Goal: Task Accomplishment & Management: Complete application form

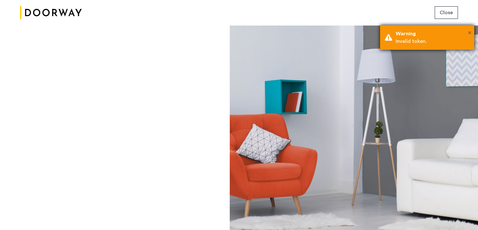
click at [470, 33] on span "×" at bounding box center [469, 33] width 3 height 6
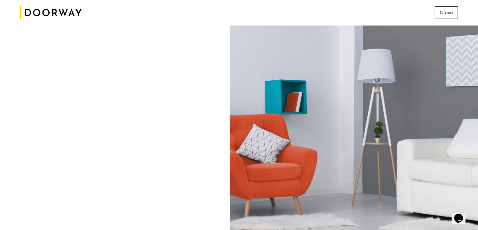
click at [56, 7] on img at bounding box center [51, 13] width 62 height 24
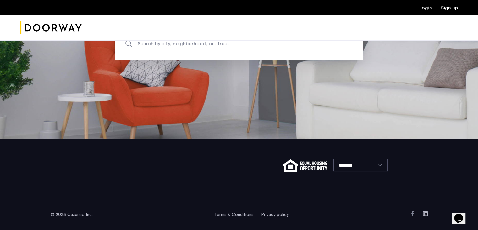
scroll to position [80, 0]
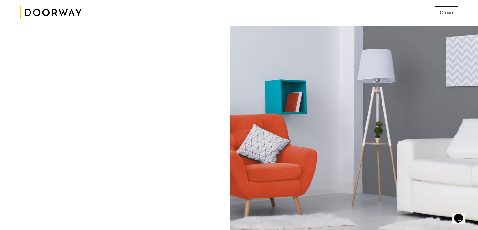
click at [50, 11] on img at bounding box center [51, 13] width 62 height 24
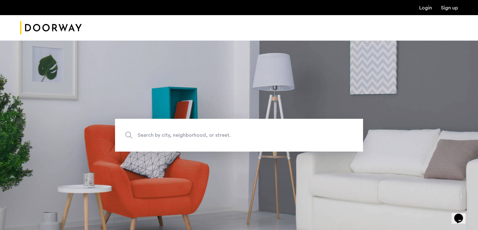
click at [454, 8] on link "Sign up" at bounding box center [449, 7] width 17 height 5
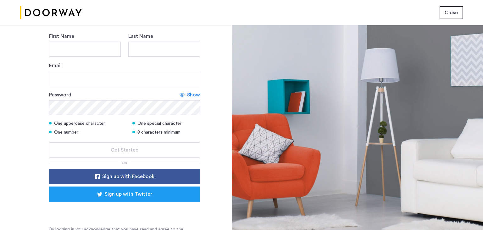
scroll to position [67, 0]
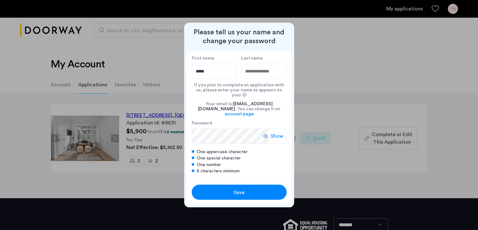
type input "*****"
type input "****"
click at [231, 184] on button "Save" at bounding box center [239, 191] width 95 height 15
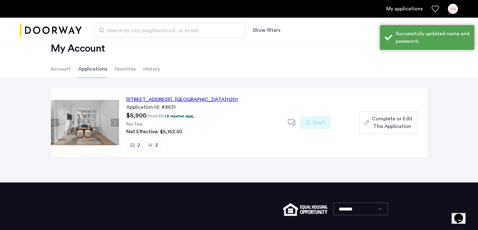
scroll to position [17, 0]
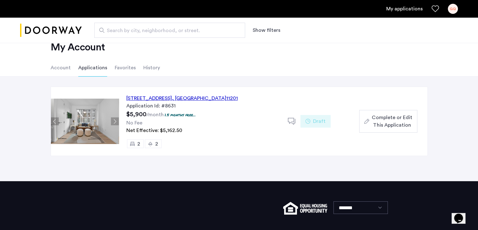
click at [213, 99] on span ", [GEOGRAPHIC_DATA]" at bounding box center [199, 98] width 54 height 5
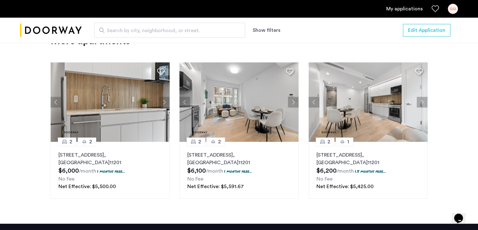
scroll to position [843, 0]
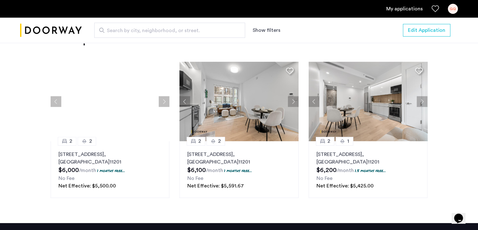
drag, startPoint x: 130, startPoint y: 130, endPoint x: 109, endPoint y: 105, distance: 32.3
click at [137, 115] on div at bounding box center [110, 101] width 119 height 79
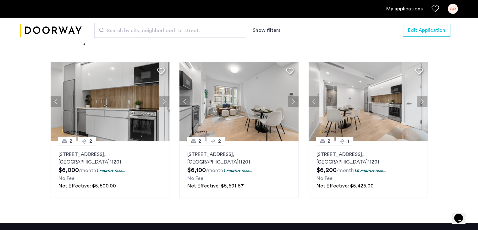
click at [164, 103] on button "Next apartment" at bounding box center [164, 101] width 11 height 11
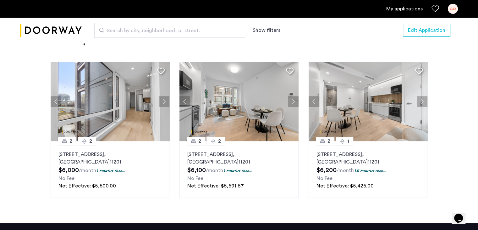
click at [136, 108] on img at bounding box center [110, 101] width 119 height 79
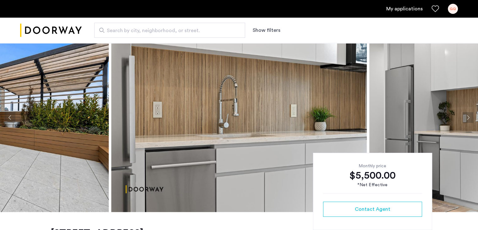
scroll to position [20, 0]
click at [467, 116] on button "Next apartment" at bounding box center [468, 117] width 11 height 11
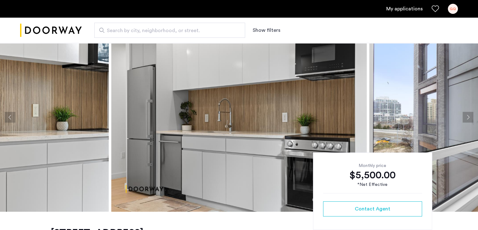
click at [467, 116] on button "Next apartment" at bounding box center [468, 117] width 11 height 11
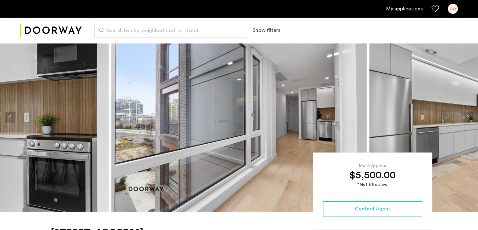
click at [467, 116] on button "Next apartment" at bounding box center [468, 117] width 11 height 11
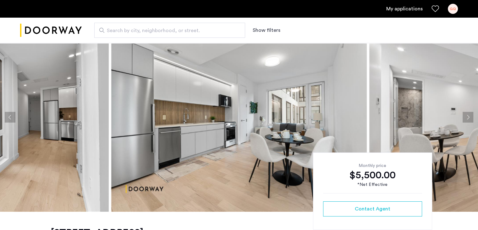
click at [467, 116] on button "Next apartment" at bounding box center [468, 117] width 11 height 11
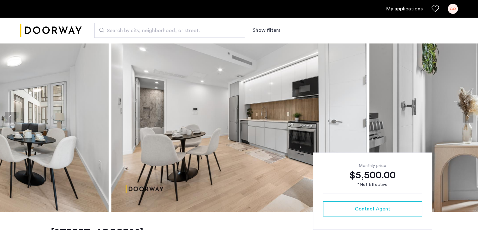
click at [467, 116] on button "Next apartment" at bounding box center [468, 117] width 11 height 11
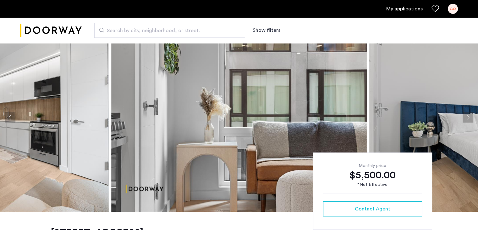
click at [467, 116] on button "Next apartment" at bounding box center [468, 117] width 11 height 11
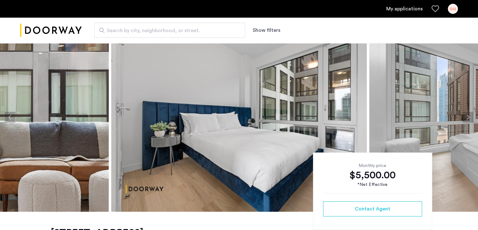
click at [467, 116] on button "Next apartment" at bounding box center [468, 117] width 11 height 11
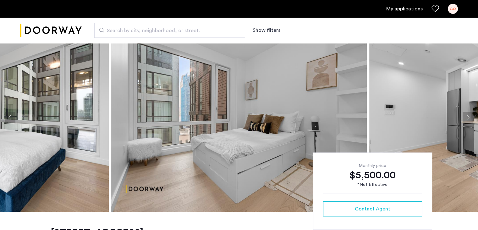
click at [467, 116] on button "Next apartment" at bounding box center [468, 117] width 11 height 11
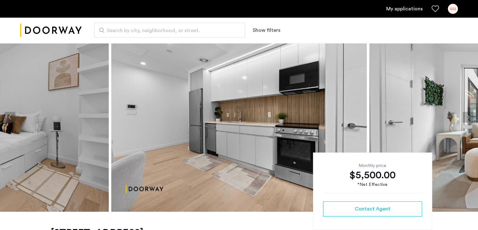
click at [467, 116] on button "Next apartment" at bounding box center [468, 117] width 11 height 11
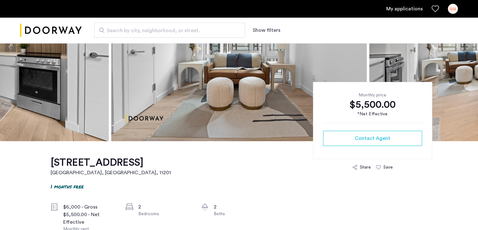
scroll to position [0, 0]
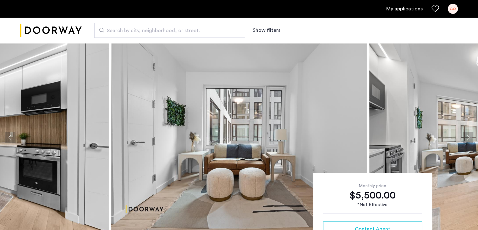
click at [463, 136] on button "Next apartment" at bounding box center [468, 137] width 11 height 11
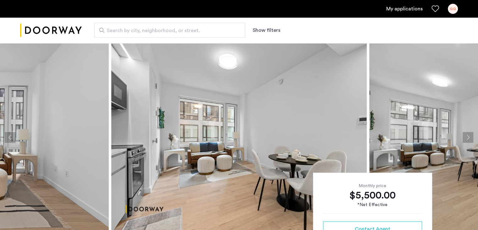
click at [463, 136] on button "Next apartment" at bounding box center [468, 137] width 11 height 11
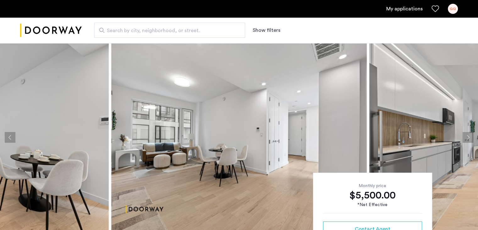
click at [463, 136] on button "Next apartment" at bounding box center [468, 137] width 11 height 11
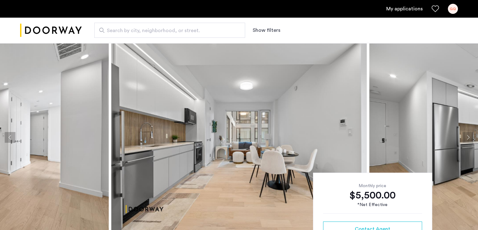
click at [463, 136] on button "Next apartment" at bounding box center [468, 137] width 11 height 11
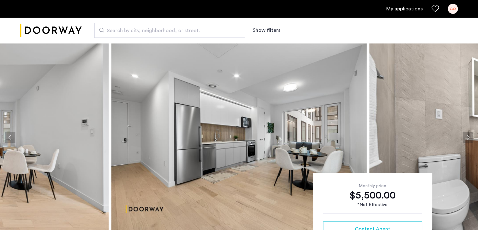
click at [463, 136] on button "Next apartment" at bounding box center [468, 137] width 11 height 11
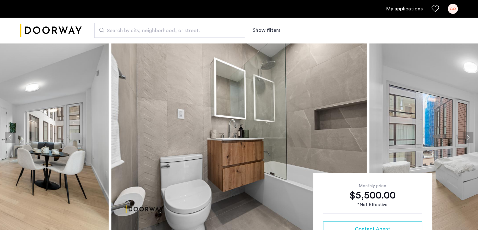
click at [463, 136] on button "Next apartment" at bounding box center [468, 137] width 11 height 11
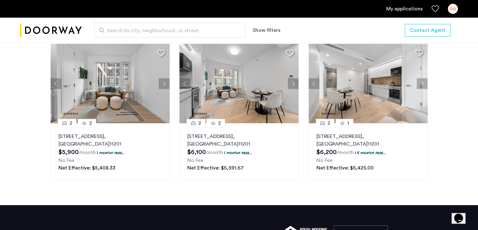
scroll to position [833, 0]
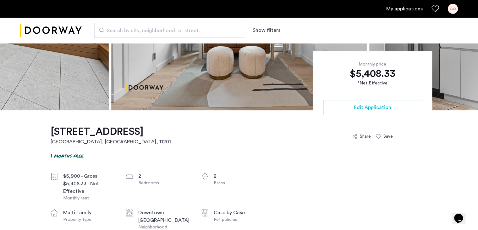
scroll to position [122, 0]
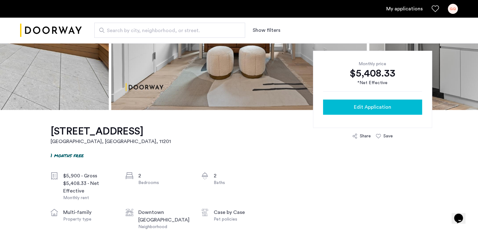
click at [355, 110] on span "Edit Application" at bounding box center [372, 107] width 37 height 8
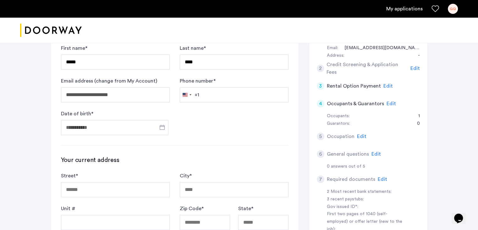
scroll to position [75, 0]
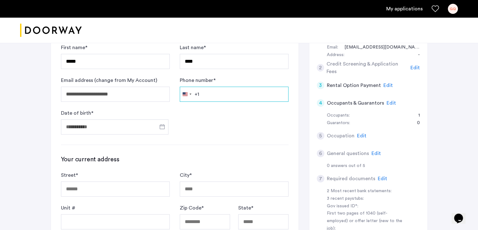
click at [266, 91] on input "Phone number *" at bounding box center [234, 93] width 109 height 15
type input "**********"
click at [259, 126] on form "**********" at bounding box center [175, 89] width 228 height 91
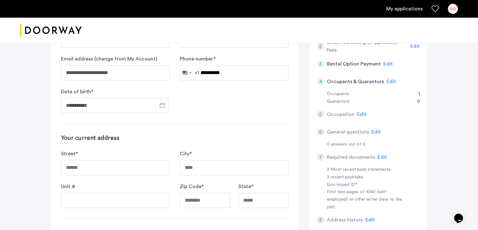
scroll to position [102, 0]
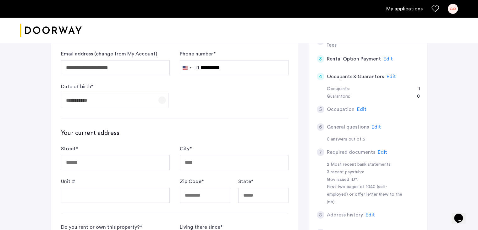
click at [163, 102] on span "Open calendar" at bounding box center [162, 99] width 15 height 15
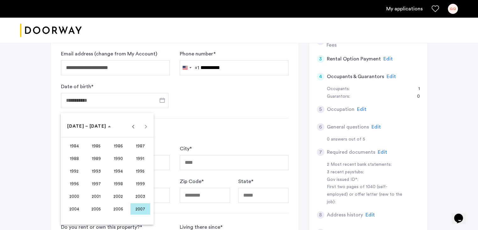
click at [199, 128] on div at bounding box center [239, 115] width 478 height 230
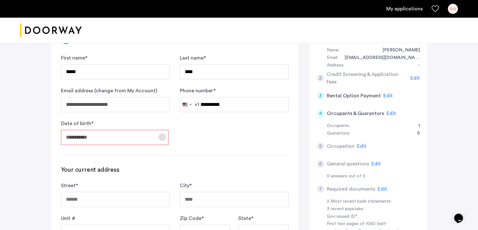
scroll to position [65, 0]
click at [137, 132] on input "Date of birth *" at bounding box center [115, 136] width 108 height 15
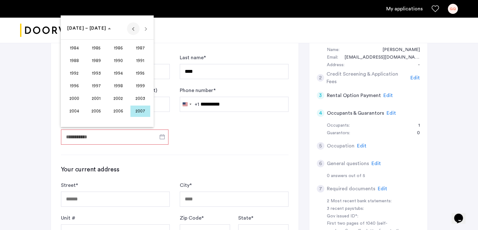
click at [135, 28] on span "Previous 24 years" at bounding box center [133, 28] width 13 height 13
click at [143, 29] on span "Next 24 years" at bounding box center [146, 28] width 13 height 13
click at [142, 81] on span "1999" at bounding box center [141, 85] width 20 height 11
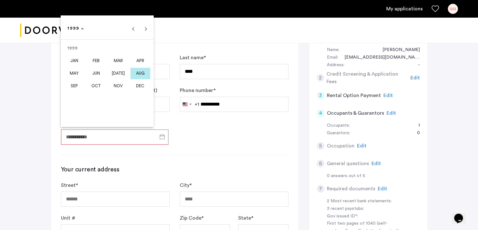
click at [144, 84] on span "DEC" at bounding box center [141, 85] width 20 height 11
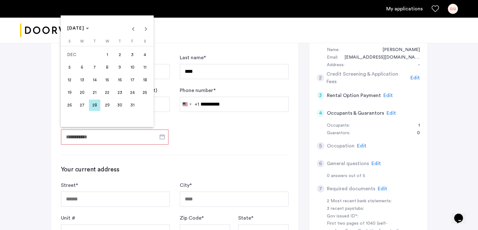
click at [80, 77] on span "13" at bounding box center [81, 79] width 11 height 11
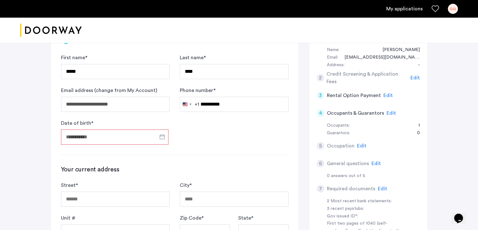
type input "**********"
click at [191, 136] on form "**********" at bounding box center [175, 99] width 228 height 91
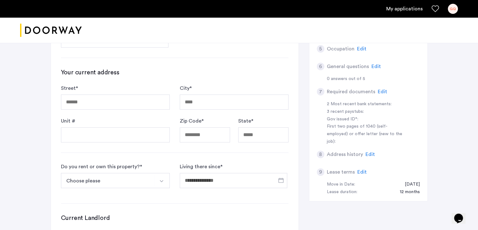
scroll to position [164, 0]
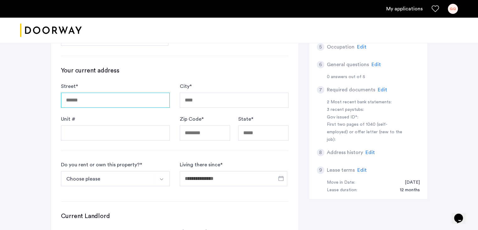
click at [138, 97] on input "Street *" at bounding box center [115, 99] width 109 height 15
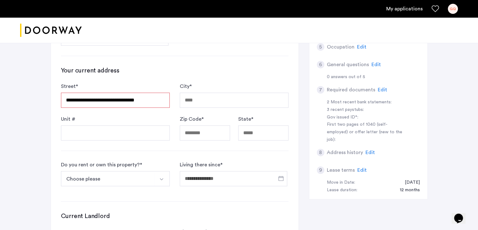
type input "**********"
type input "********"
type input "*****"
type input "**"
click at [131, 126] on input "Unit #" at bounding box center [115, 132] width 109 height 15
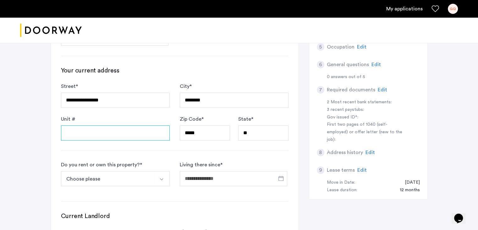
type input "*"
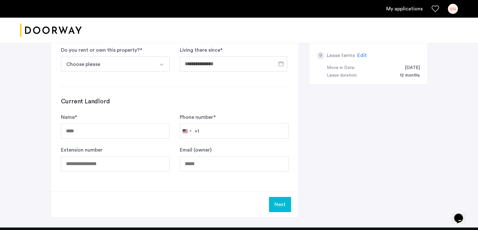
scroll to position [269, 0]
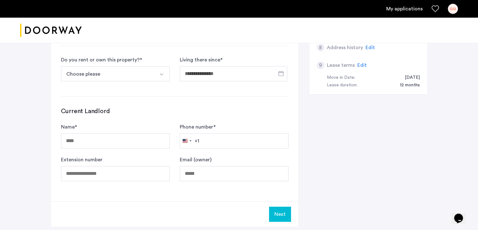
type input "**"
click at [119, 69] on button "Choose please" at bounding box center [108, 73] width 94 height 15
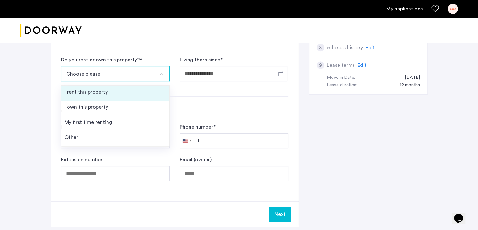
click at [119, 93] on li "I rent this property" at bounding box center [115, 93] width 108 height 15
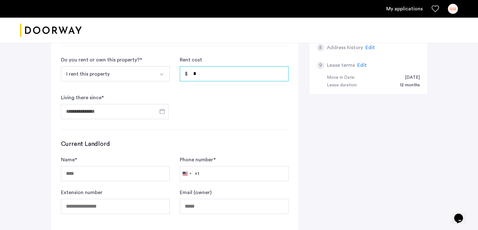
click at [205, 78] on input "*" at bounding box center [234, 73] width 109 height 15
type input "*****"
click at [160, 107] on span "Open calendar" at bounding box center [162, 110] width 15 height 15
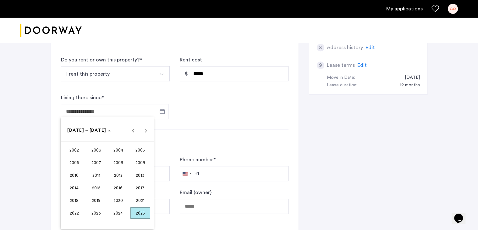
click at [122, 210] on span "2024" at bounding box center [118, 212] width 20 height 11
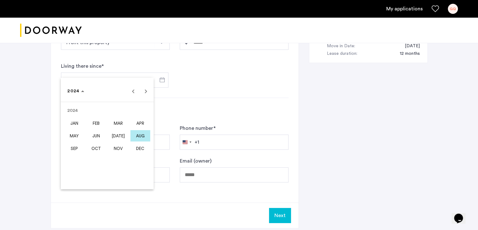
scroll to position [311, 0]
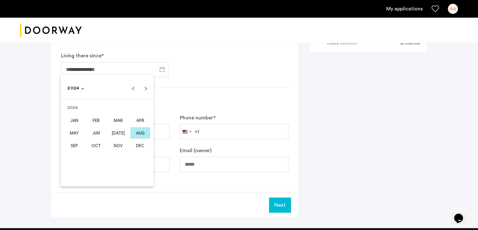
click at [104, 142] on span "OCT" at bounding box center [96, 145] width 20 height 11
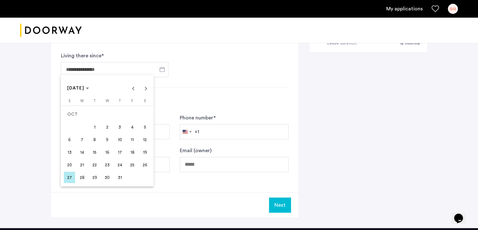
click at [144, 127] on span "5" at bounding box center [144, 126] width 11 height 11
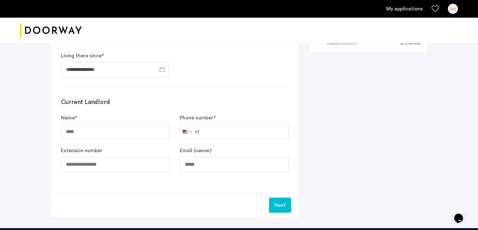
type input "**********"
click at [147, 126] on input "Name *" at bounding box center [115, 131] width 109 height 15
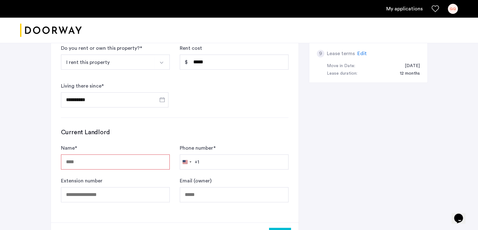
scroll to position [281, 0]
type input "*"
paste input "**********"
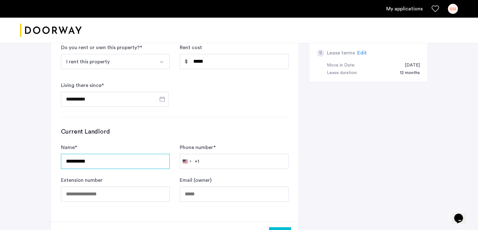
type input "**********"
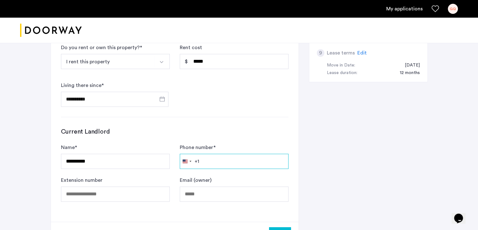
click at [219, 162] on input "Phone number *" at bounding box center [234, 160] width 109 height 15
paste input "**********"
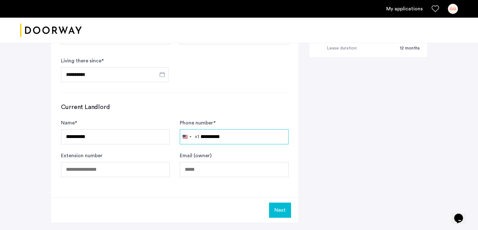
scroll to position [306, 0]
type input "**********"
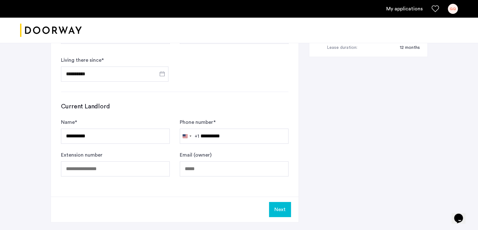
click at [303, 121] on div "**********" at bounding box center [239, 7] width 377 height 450
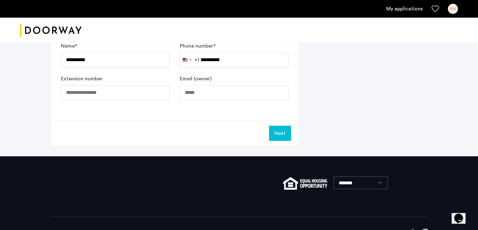
scroll to position [399, 0]
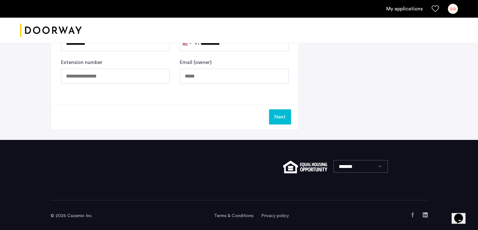
click at [281, 120] on button "Next" at bounding box center [280, 116] width 22 height 15
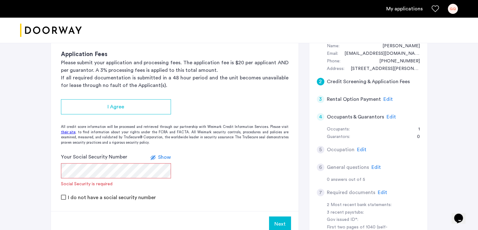
scroll to position [58, 0]
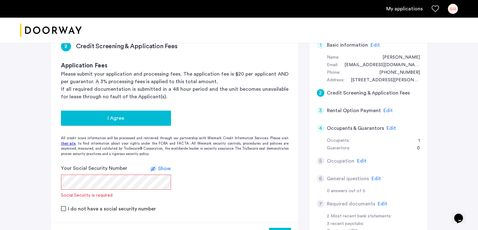
click at [139, 113] on button "I Agree" at bounding box center [116, 117] width 110 height 15
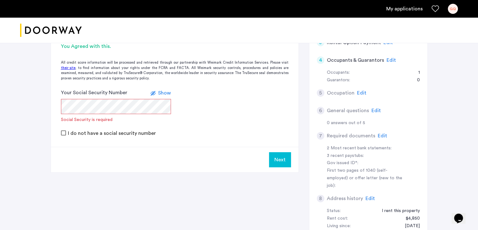
scroll to position [129, 0]
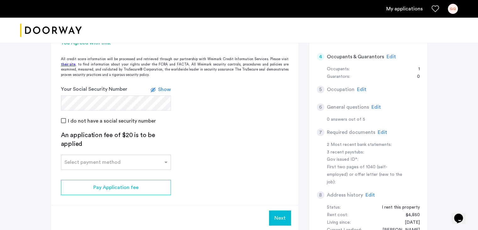
click at [164, 87] on span "Show" at bounding box center [164, 89] width 13 height 5
click at [164, 87] on span "Hide" at bounding box center [165, 89] width 11 height 5
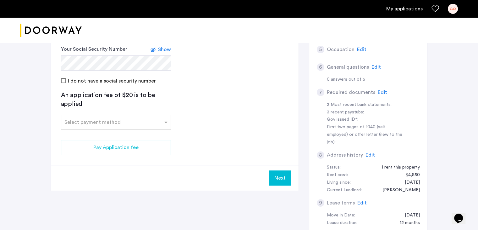
scroll to position [173, 0]
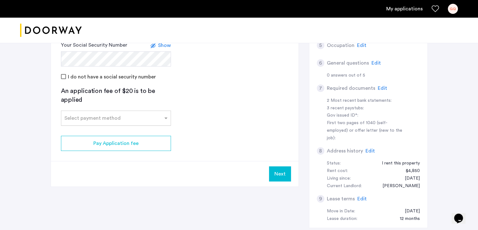
click at [157, 114] on div at bounding box center [115, 116] width 109 height 8
click at [143, 131] on div "Credit Card" at bounding box center [115, 131] width 109 height 13
click at [143, 125] on ng-select "Select payment method Credit Card ACH Deliver Check Zelle Venmo" at bounding box center [116, 117] width 110 height 15
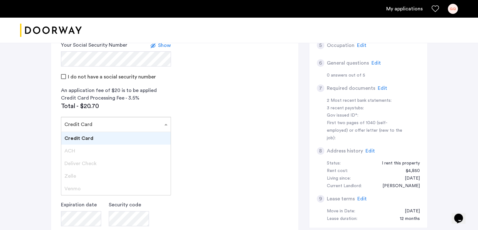
click at [196, 148] on app-credit-screening "2 Credit Screening & Application Fees Application Fees Please submit your appli…" at bounding box center [175, 107] width 248 height 383
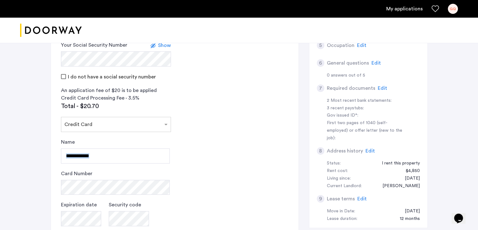
click at [196, 148] on app-credit-screening "2 Credit Screening & Application Fees Application Fees Please submit your appli…" at bounding box center [175, 107] width 248 height 383
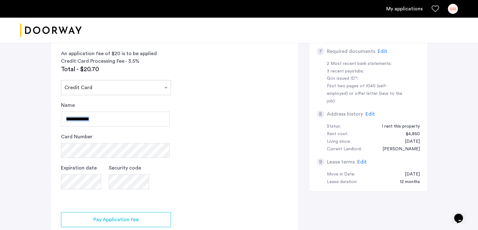
scroll to position [211, 0]
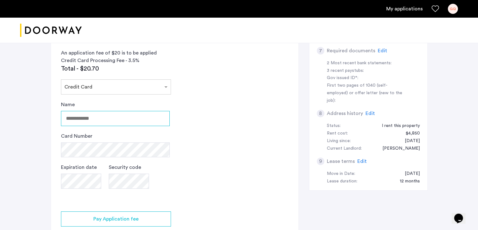
click at [133, 119] on input "Name" at bounding box center [115, 118] width 109 height 15
type input "**********"
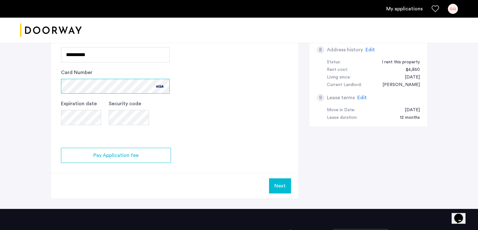
scroll to position [278, 0]
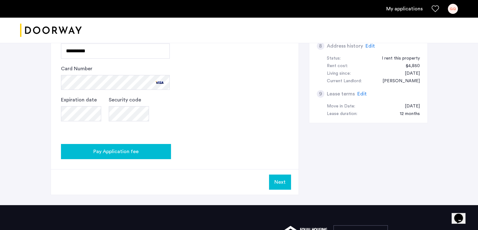
click at [151, 145] on button "Pay Application fee" at bounding box center [116, 151] width 110 height 15
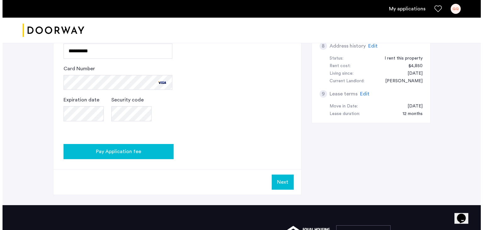
scroll to position [0, 0]
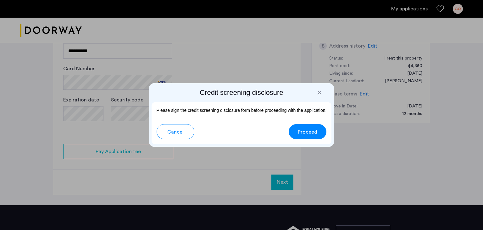
click at [308, 129] on span "Proceed" at bounding box center [307, 132] width 19 height 8
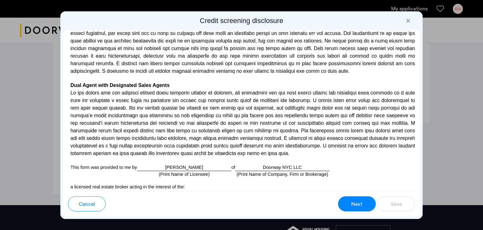
scroll to position [1822, 0]
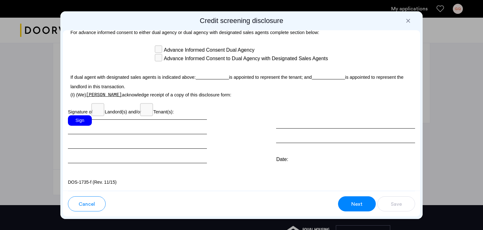
click at [82, 121] on div "Sign" at bounding box center [80, 120] width 24 height 10
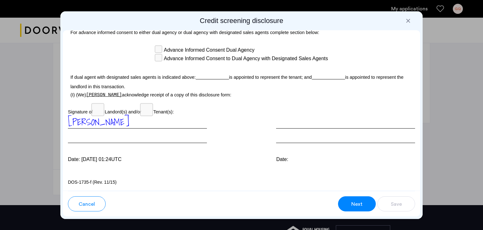
click at [353, 202] on span "Next" at bounding box center [356, 204] width 11 height 8
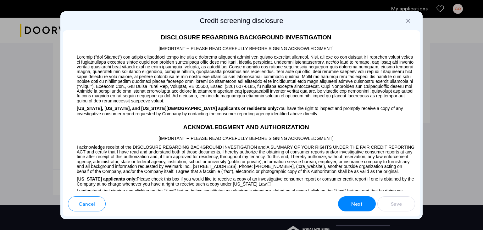
scroll to position [470, 0]
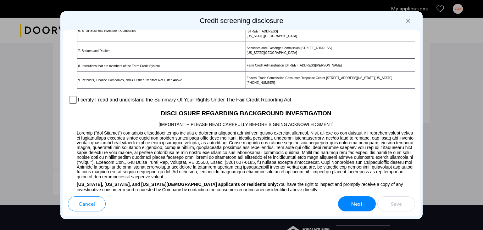
click at [266, 103] on label "I certify I read and understand the Summary Of Your Rights Under The Fair Credi…" at bounding box center [185, 100] width 214 height 8
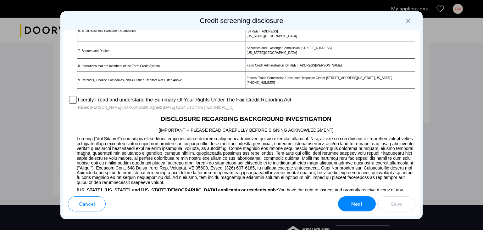
click at [350, 205] on button "Next" at bounding box center [357, 203] width 38 height 15
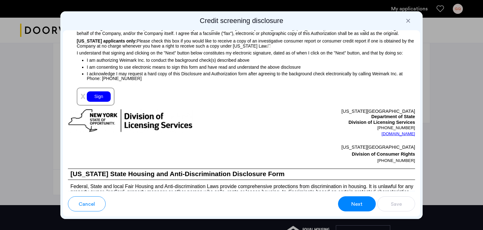
scroll to position [691, 0]
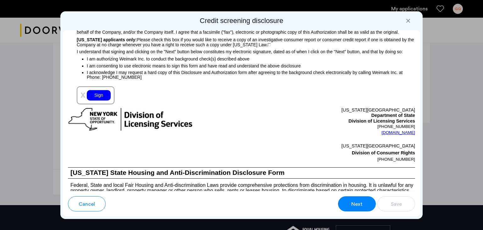
click at [104, 102] on div "x Sign" at bounding box center [96, 95] width 38 height 18
click at [102, 104] on div "x Sign" at bounding box center [96, 95] width 38 height 18
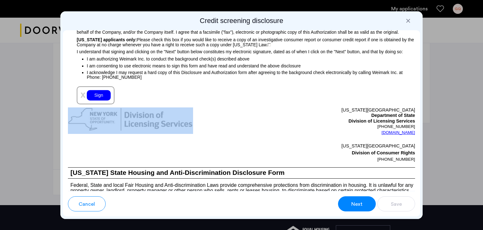
click at [102, 104] on div "x Sign" at bounding box center [96, 95] width 38 height 18
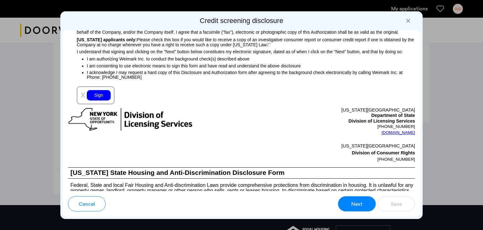
click at [100, 100] on div "Sign" at bounding box center [99, 95] width 24 height 10
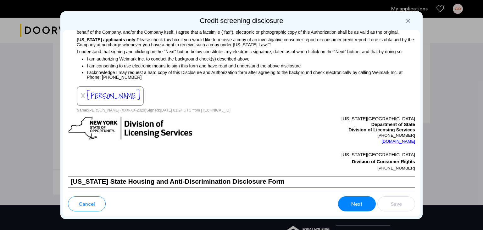
click at [358, 202] on span "Next" at bounding box center [356, 204] width 11 height 8
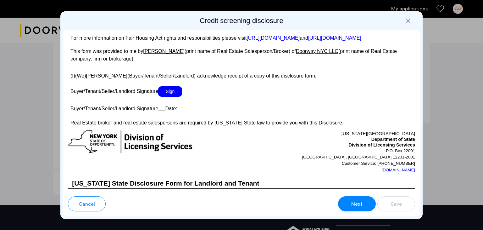
scroll to position [1148, 0]
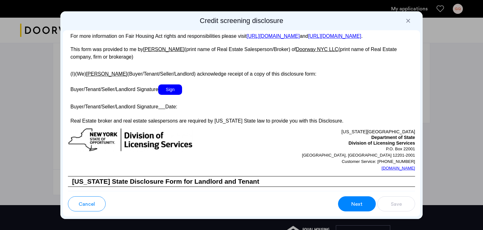
click at [177, 95] on span "Sign" at bounding box center [170, 89] width 24 height 10
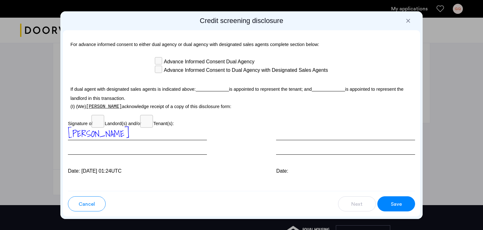
scroll to position [1837, 0]
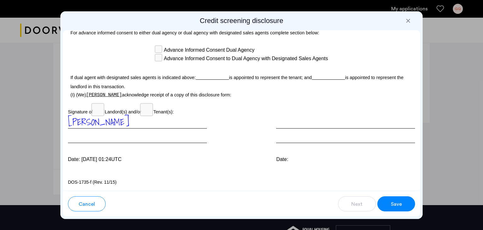
click at [403, 200] on button "Save" at bounding box center [396, 203] width 38 height 15
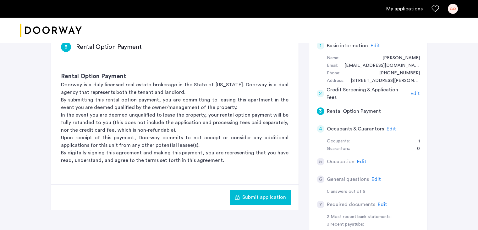
scroll to position [58, 0]
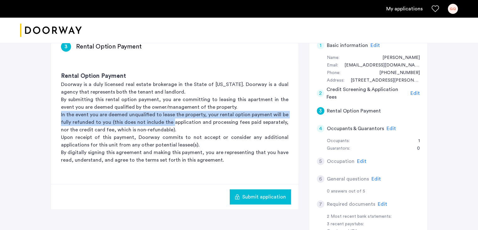
drag, startPoint x: 58, startPoint y: 114, endPoint x: 169, endPoint y: 120, distance: 110.9
click at [169, 120] on div "Rental Option Payment Doorway is a duly licensed real estate brokerage in the S…" at bounding box center [175, 118] width 248 height 112
click at [169, 120] on p "In the event you are deemed unqualified to lease the property, your rental opti…" at bounding box center [175, 122] width 228 height 23
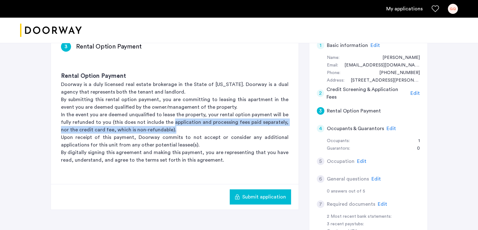
drag, startPoint x: 174, startPoint y: 129, endPoint x: 169, endPoint y: 122, distance: 8.2
click at [169, 122] on p "In the event you are deemed unqualified to lease the property, your rental opti…" at bounding box center [175, 122] width 228 height 23
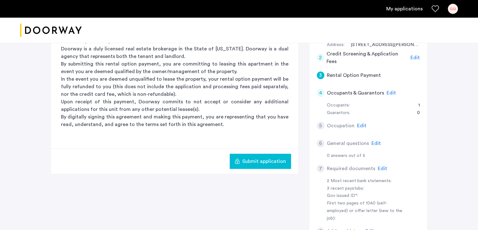
scroll to position [93, 0]
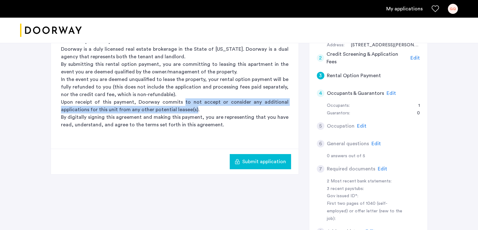
drag, startPoint x: 186, startPoint y: 102, endPoint x: 192, endPoint y: 109, distance: 9.2
click at [192, 109] on p "Upon receipt of this payment, Doorway commits to not accept or consider any add…" at bounding box center [175, 105] width 228 height 15
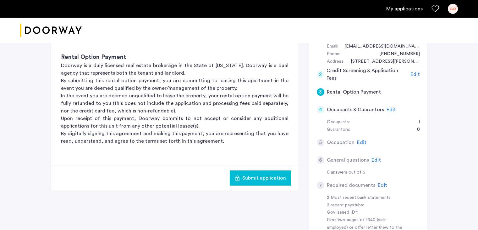
scroll to position [75, 0]
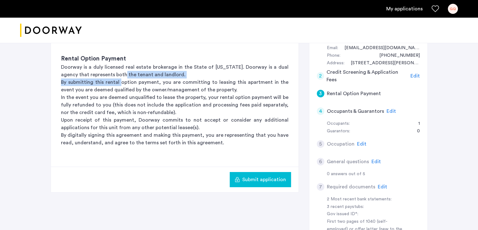
drag, startPoint x: 110, startPoint y: 71, endPoint x: 118, endPoint y: 82, distance: 13.1
click at [118, 82] on div "Rental Option Payment Doorway is a duly licensed real estate brokerage in the S…" at bounding box center [175, 100] width 248 height 112
click at [118, 82] on p "By submitting this rental option payment, you are committing to leasing this ap…" at bounding box center [175, 85] width 228 height 15
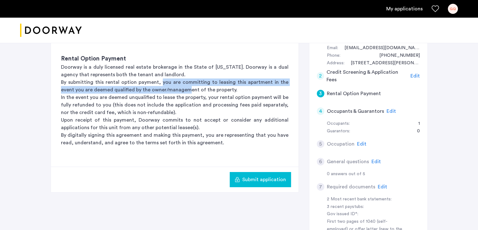
drag, startPoint x: 158, startPoint y: 81, endPoint x: 174, endPoint y: 91, distance: 18.8
click at [174, 91] on p "By submitting this rental option payment, you are committing to leasing this ap…" at bounding box center [175, 85] width 228 height 15
drag, startPoint x: 229, startPoint y: 91, endPoint x: 237, endPoint y: 83, distance: 11.3
click at [237, 83] on p "By submitting this rental option payment, you are committing to leasing this ap…" at bounding box center [175, 85] width 228 height 15
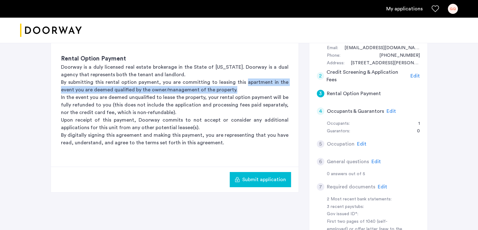
click at [237, 83] on p "By submitting this rental option payment, you are committing to leasing this ap…" at bounding box center [175, 85] width 228 height 15
drag, startPoint x: 236, startPoint y: 82, endPoint x: 236, endPoint y: 86, distance: 3.8
click at [236, 86] on p "By submitting this rental option payment, you are committing to leasing this ap…" at bounding box center [175, 85] width 228 height 15
drag, startPoint x: 237, startPoint y: 90, endPoint x: 241, endPoint y: 83, distance: 7.5
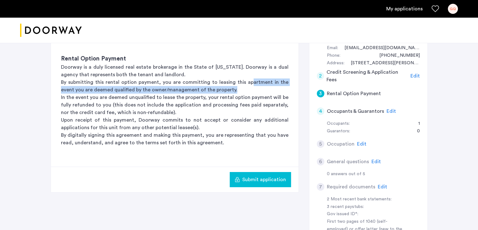
click at [241, 83] on p "By submitting this rental option payment, you are committing to leasing this ap…" at bounding box center [175, 85] width 228 height 15
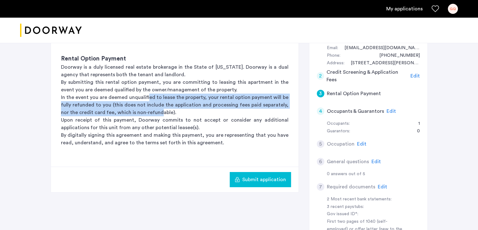
drag, startPoint x: 149, startPoint y: 98, endPoint x: 151, endPoint y: 111, distance: 13.4
click at [151, 111] on p "In the event you are deemed unqualified to lease the property, your rental opti…" at bounding box center [175, 104] width 228 height 23
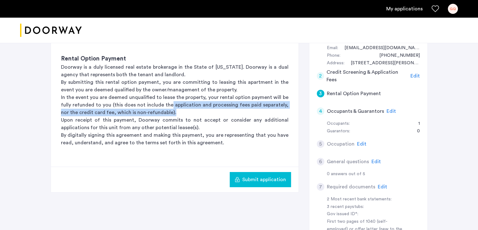
drag, startPoint x: 177, startPoint y: 113, endPoint x: 167, endPoint y: 105, distance: 12.9
click at [167, 105] on p "In the event you are deemed unqualified to lease the property, your rental opti…" at bounding box center [175, 104] width 228 height 23
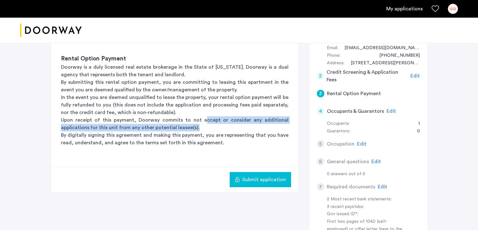
click at [208, 124] on p "Upon receipt of this payment, Doorway commits to not accept or consider any add…" at bounding box center [175, 123] width 228 height 15
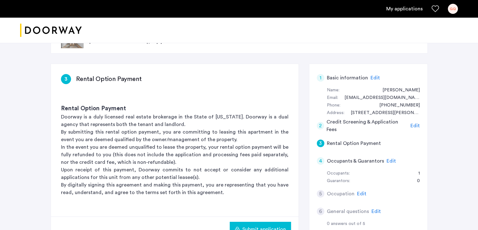
scroll to position [0, 0]
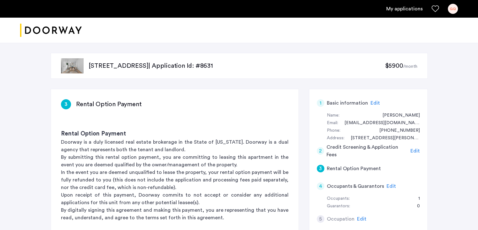
click at [407, 64] on sub "/month" at bounding box center [410, 66] width 14 height 4
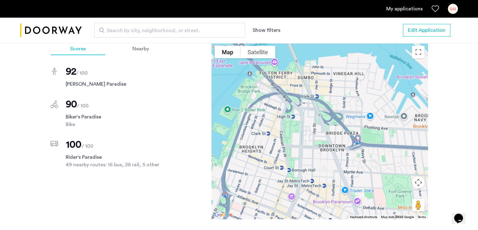
scroll to position [626, 0]
click at [458, 97] on div "127 Concord Street, Downtown Brooklyn, Brooklyn, NY, 11201, Unit 5C Brooklyn, N…" at bounding box center [239, 12] width 478 height 814
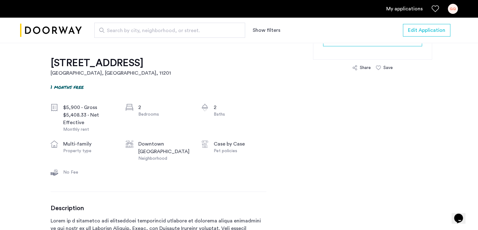
scroll to position [188, 0]
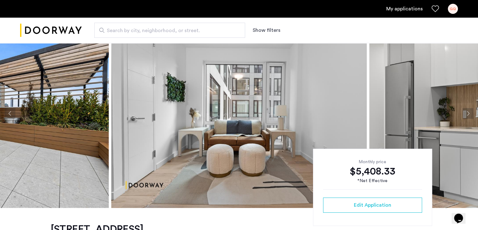
scroll to position [0, 0]
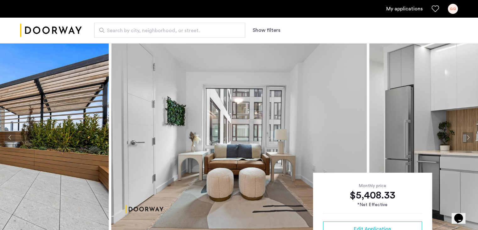
click at [468, 136] on button "Next apartment" at bounding box center [468, 137] width 11 height 11
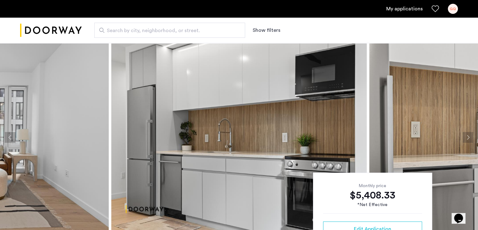
click at [468, 136] on button "Next apartment" at bounding box center [468, 137] width 11 height 11
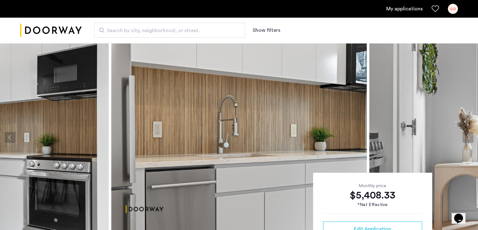
click at [468, 136] on button "Next apartment" at bounding box center [468, 137] width 11 height 11
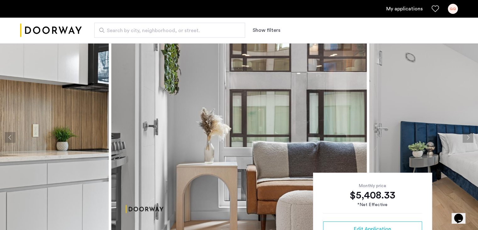
click at [468, 136] on button "Next apartment" at bounding box center [468, 137] width 11 height 11
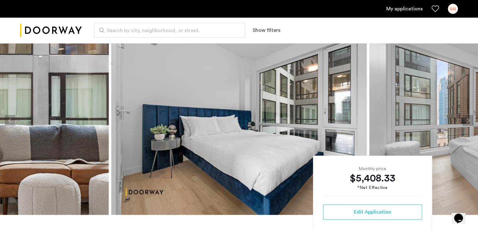
scroll to position [8, 0]
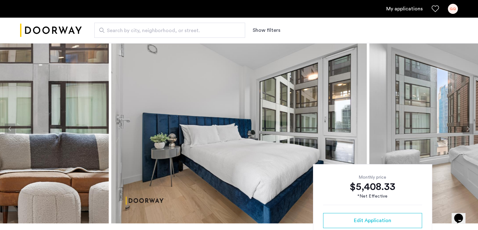
click at [465, 125] on button "Next apartment" at bounding box center [468, 128] width 11 height 11
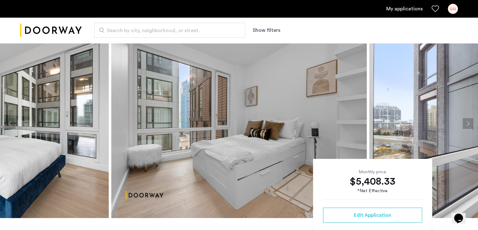
scroll to position [14, 0]
click at [467, 122] on button "Next apartment" at bounding box center [468, 123] width 11 height 11
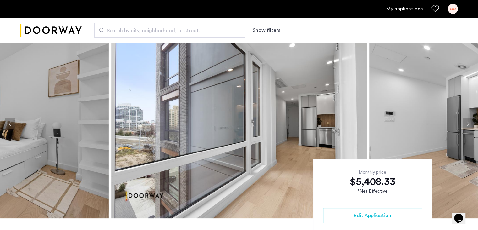
click at [467, 122] on button "Next apartment" at bounding box center [468, 123] width 11 height 11
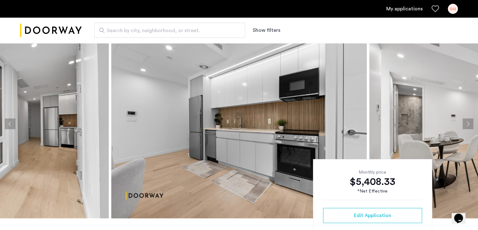
click at [467, 122] on button "Next apartment" at bounding box center [468, 123] width 11 height 11
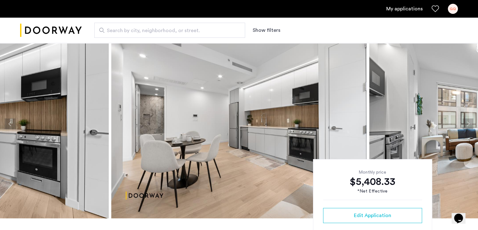
click at [467, 122] on button "Next apartment" at bounding box center [468, 123] width 11 height 11
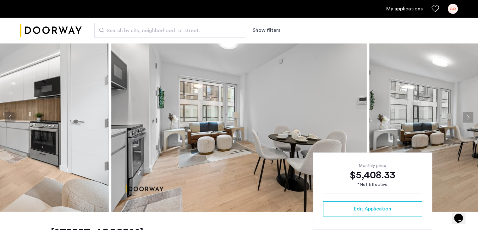
scroll to position [20, 0]
click at [467, 117] on button "Next apartment" at bounding box center [468, 117] width 11 height 11
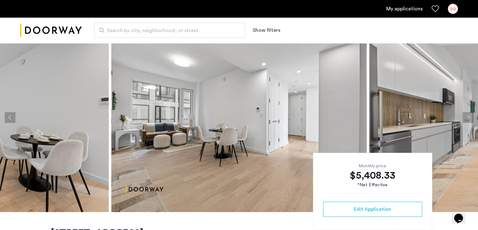
click at [467, 117] on button "Next apartment" at bounding box center [468, 117] width 11 height 11
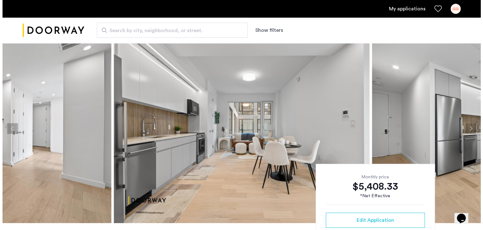
scroll to position [0, 0]
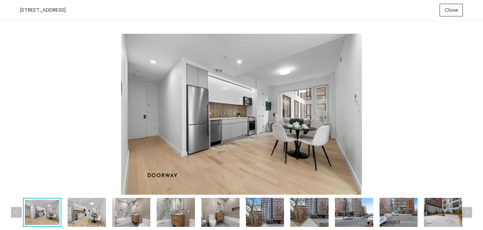
click at [453, 12] on span "Close" at bounding box center [451, 10] width 13 height 8
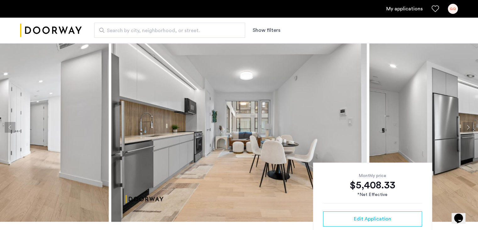
scroll to position [12, 0]
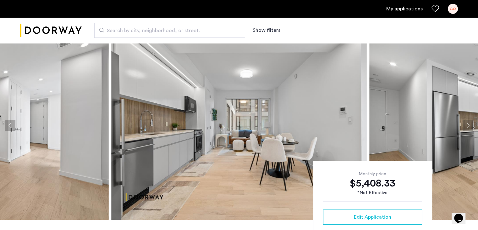
click at [469, 123] on button "Next apartment" at bounding box center [468, 125] width 11 height 11
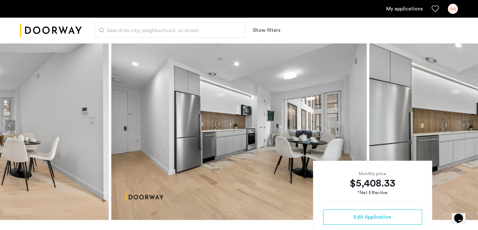
click at [469, 123] on button "Next apartment" at bounding box center [468, 125] width 11 height 11
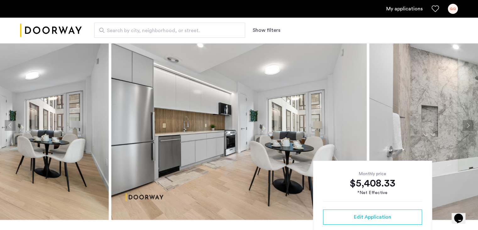
click at [469, 123] on button "Next apartment" at bounding box center [468, 125] width 11 height 11
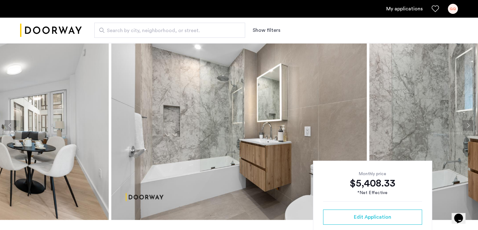
click at [469, 123] on button "Next apartment" at bounding box center [468, 125] width 11 height 11
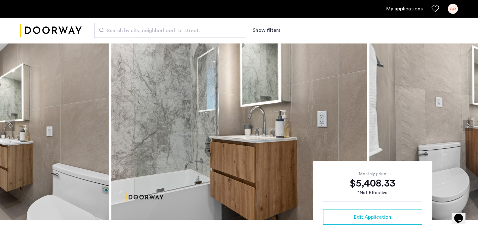
click at [469, 123] on button "Next apartment" at bounding box center [468, 125] width 11 height 11
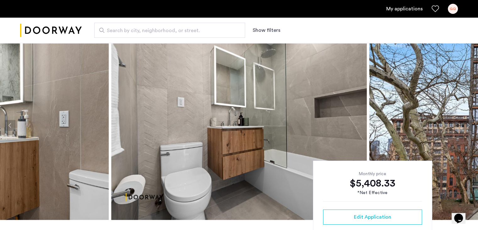
click at [469, 123] on button "Next apartment" at bounding box center [468, 125] width 11 height 11
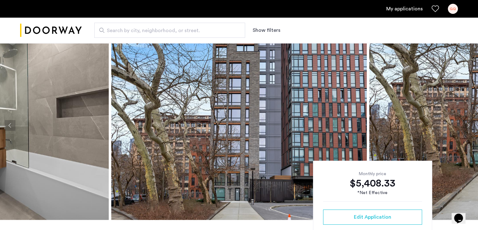
click at [469, 123] on button "Next apartment" at bounding box center [468, 125] width 11 height 11
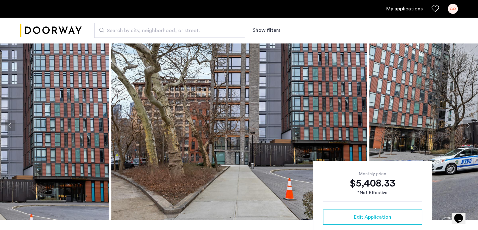
click at [469, 123] on button "Next apartment" at bounding box center [468, 125] width 11 height 11
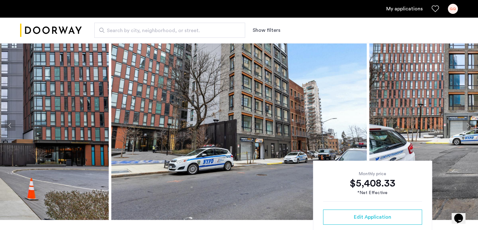
click at [469, 123] on button "Next apartment" at bounding box center [468, 125] width 11 height 11
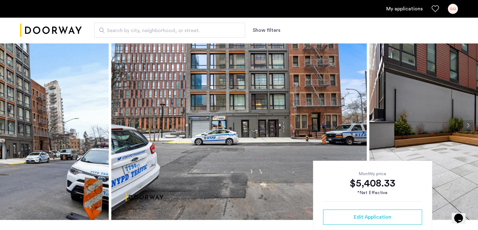
click at [469, 123] on button "Next apartment" at bounding box center [468, 125] width 11 height 11
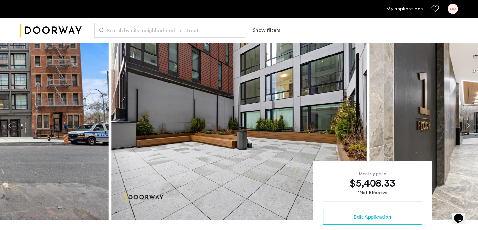
click at [469, 123] on button "Next apartment" at bounding box center [468, 125] width 11 height 11
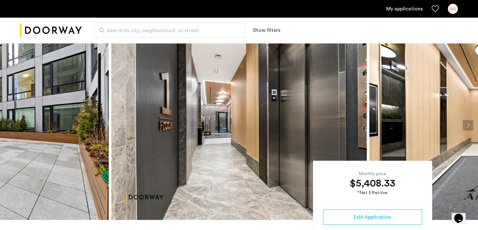
click at [469, 123] on button "Next apartment" at bounding box center [468, 125] width 11 height 11
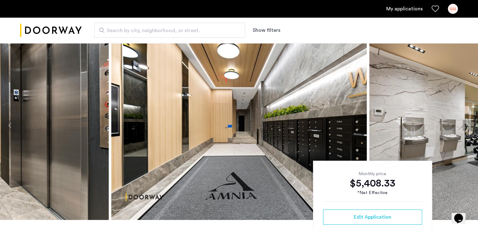
click at [469, 123] on button "Next apartment" at bounding box center [468, 125] width 11 height 11
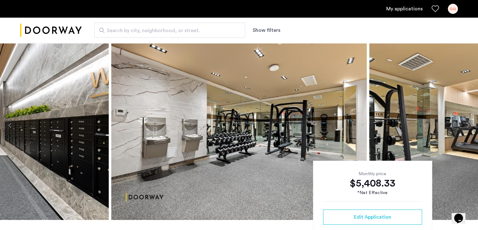
click at [470, 123] on button "Next apartment" at bounding box center [468, 125] width 11 height 11
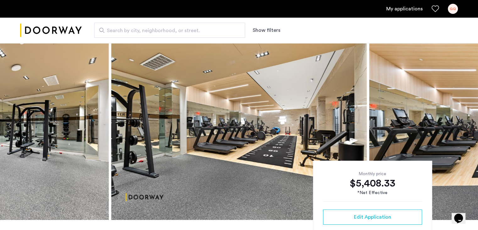
click at [470, 123] on button "Next apartment" at bounding box center [468, 125] width 11 height 11
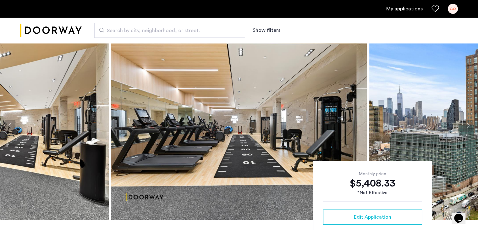
click at [470, 123] on button "Next apartment" at bounding box center [468, 125] width 11 height 11
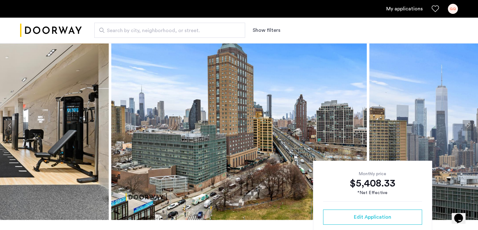
click at [470, 123] on button "Next apartment" at bounding box center [468, 125] width 11 height 11
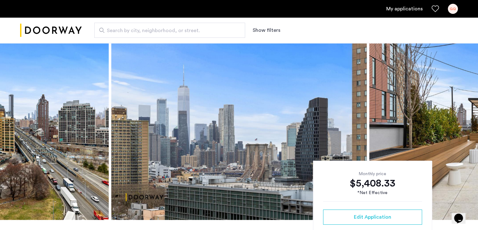
click at [470, 123] on button "Next apartment" at bounding box center [468, 125] width 11 height 11
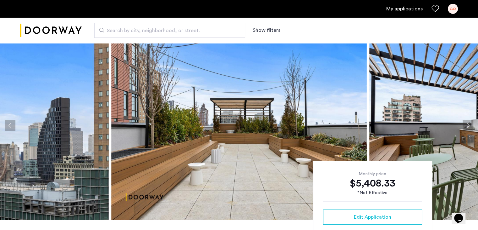
click at [470, 123] on button "Next apartment" at bounding box center [468, 125] width 11 height 11
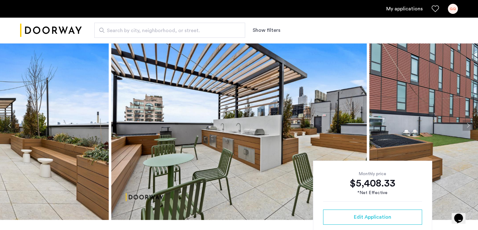
click at [13, 126] on button "Previous apartment" at bounding box center [10, 125] width 11 height 11
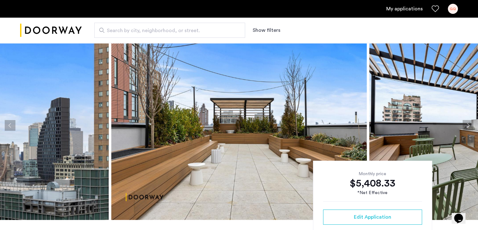
click at [466, 127] on button "Next apartment" at bounding box center [468, 125] width 11 height 11
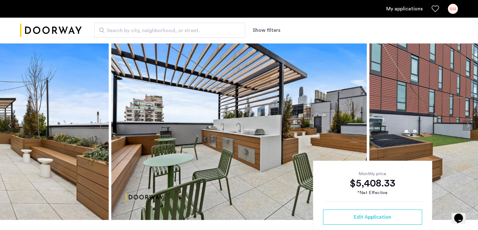
click at [466, 127] on button "Next apartment" at bounding box center [468, 125] width 11 height 11
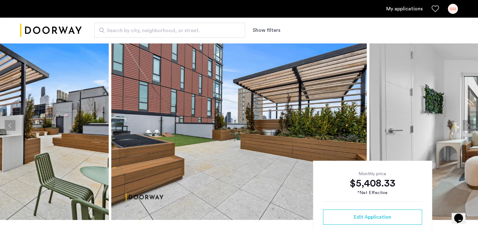
click at [466, 127] on button "Next apartment" at bounding box center [468, 125] width 11 height 11
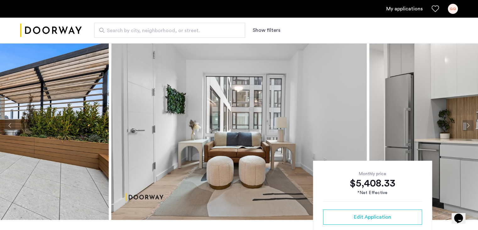
click at [468, 125] on button "Next apartment" at bounding box center [468, 125] width 11 height 11
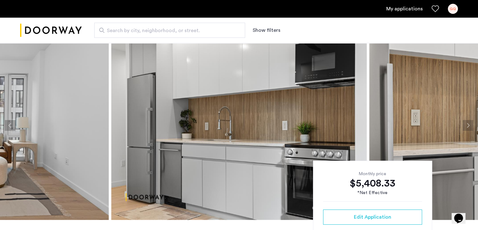
click at [468, 125] on button "Next apartment" at bounding box center [468, 125] width 11 height 11
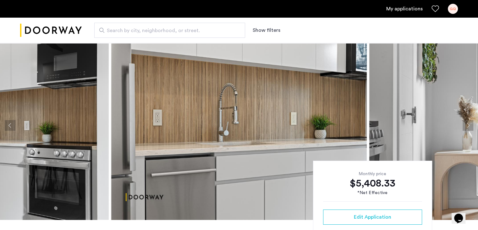
click at [468, 125] on button "Next apartment" at bounding box center [468, 125] width 11 height 11
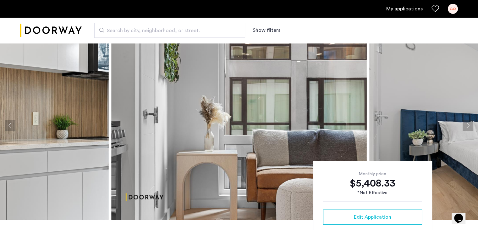
click at [468, 125] on button "Next apartment" at bounding box center [468, 125] width 11 height 11
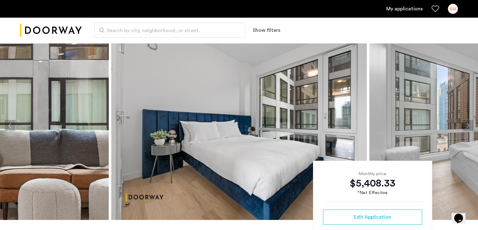
click at [468, 125] on button "Next apartment" at bounding box center [468, 125] width 11 height 11
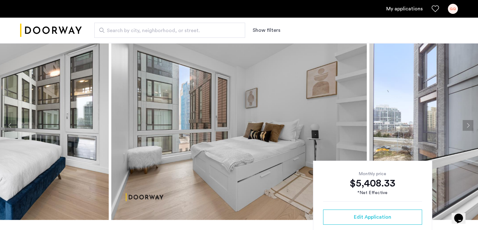
click at [468, 125] on button "Next apartment" at bounding box center [468, 125] width 11 height 11
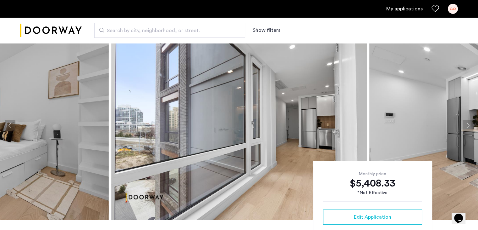
click at [468, 125] on button "Next apartment" at bounding box center [468, 125] width 11 height 11
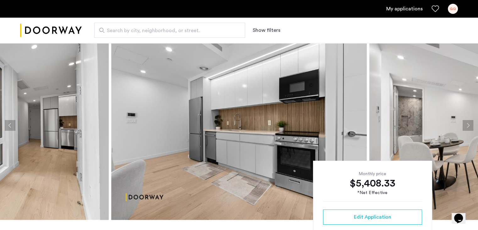
click at [468, 125] on button "Next apartment" at bounding box center [468, 125] width 11 height 11
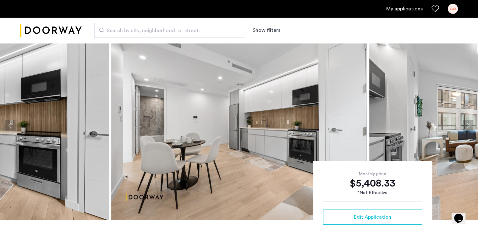
click at [468, 125] on button "Next apartment" at bounding box center [468, 125] width 11 height 11
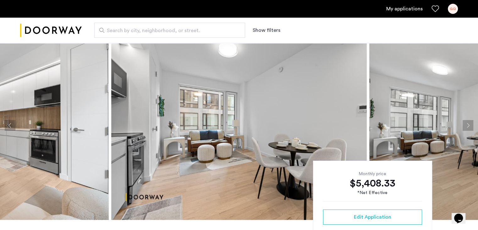
click at [468, 125] on button "Next apartment" at bounding box center [468, 125] width 11 height 11
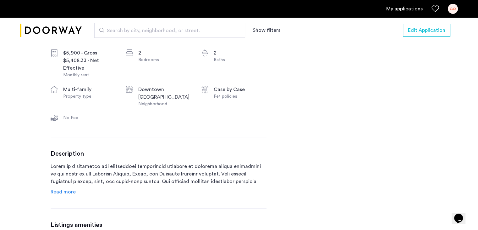
scroll to position [245, 0]
click at [58, 194] on span "Read more" at bounding box center [63, 191] width 25 height 5
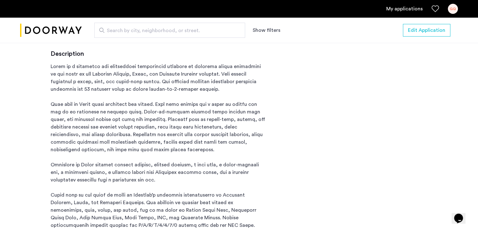
scroll to position [344, 0]
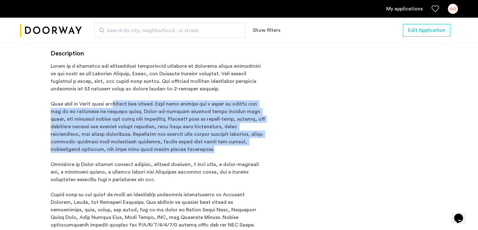
drag, startPoint x: 115, startPoint y: 107, endPoint x: 150, endPoint y: 156, distance: 60.0
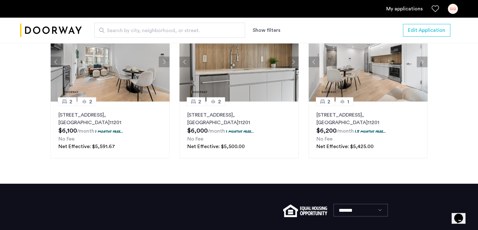
scroll to position [1189, 0]
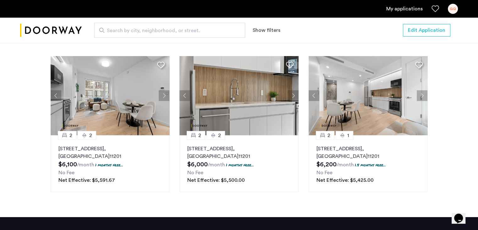
click at [293, 99] on button "Next apartment" at bounding box center [293, 95] width 11 height 11
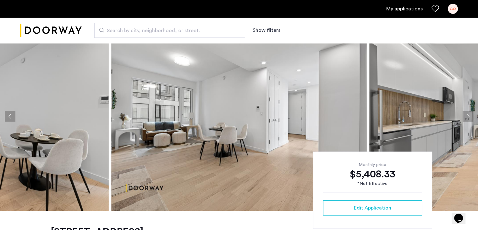
scroll to position [20, 0]
